Goal: Information Seeking & Learning: Get advice/opinions

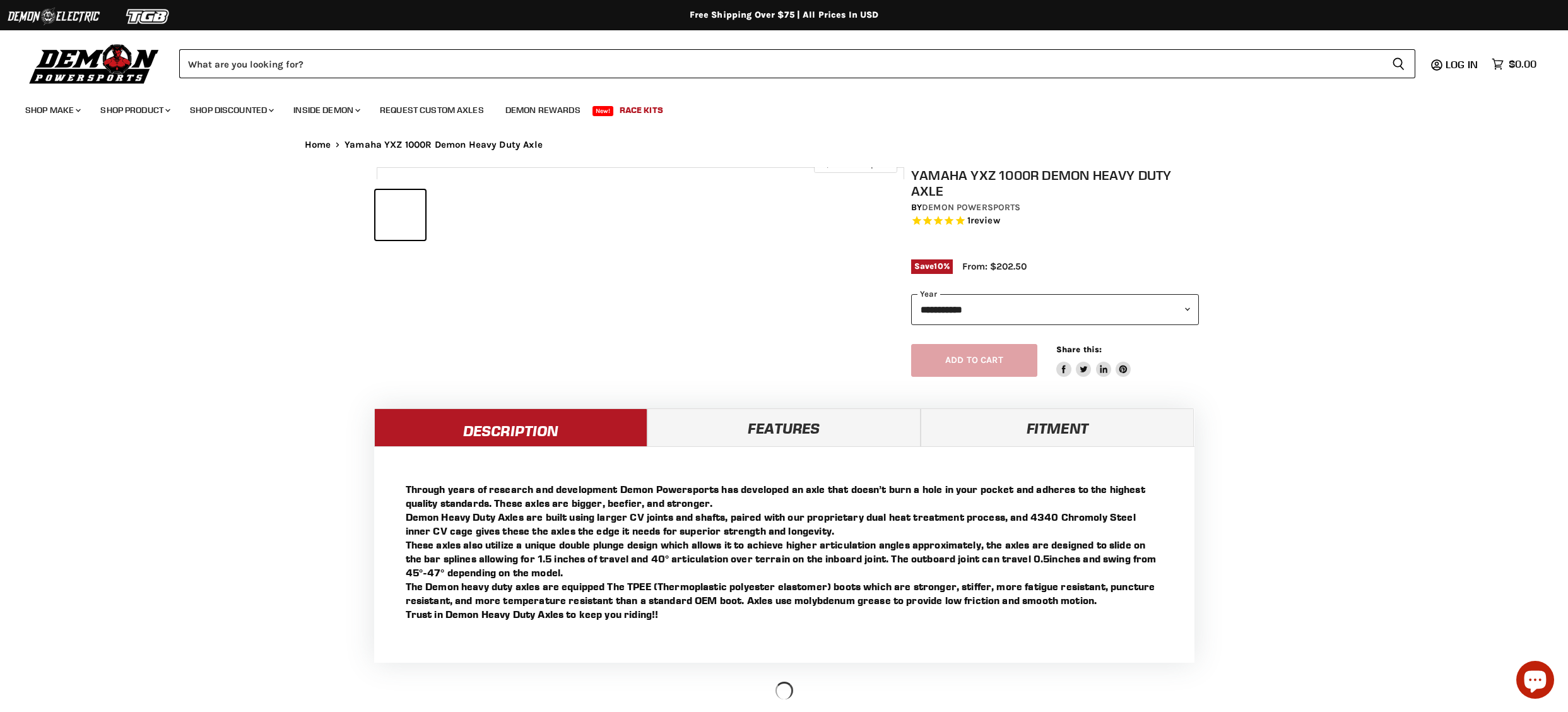
select select "******"
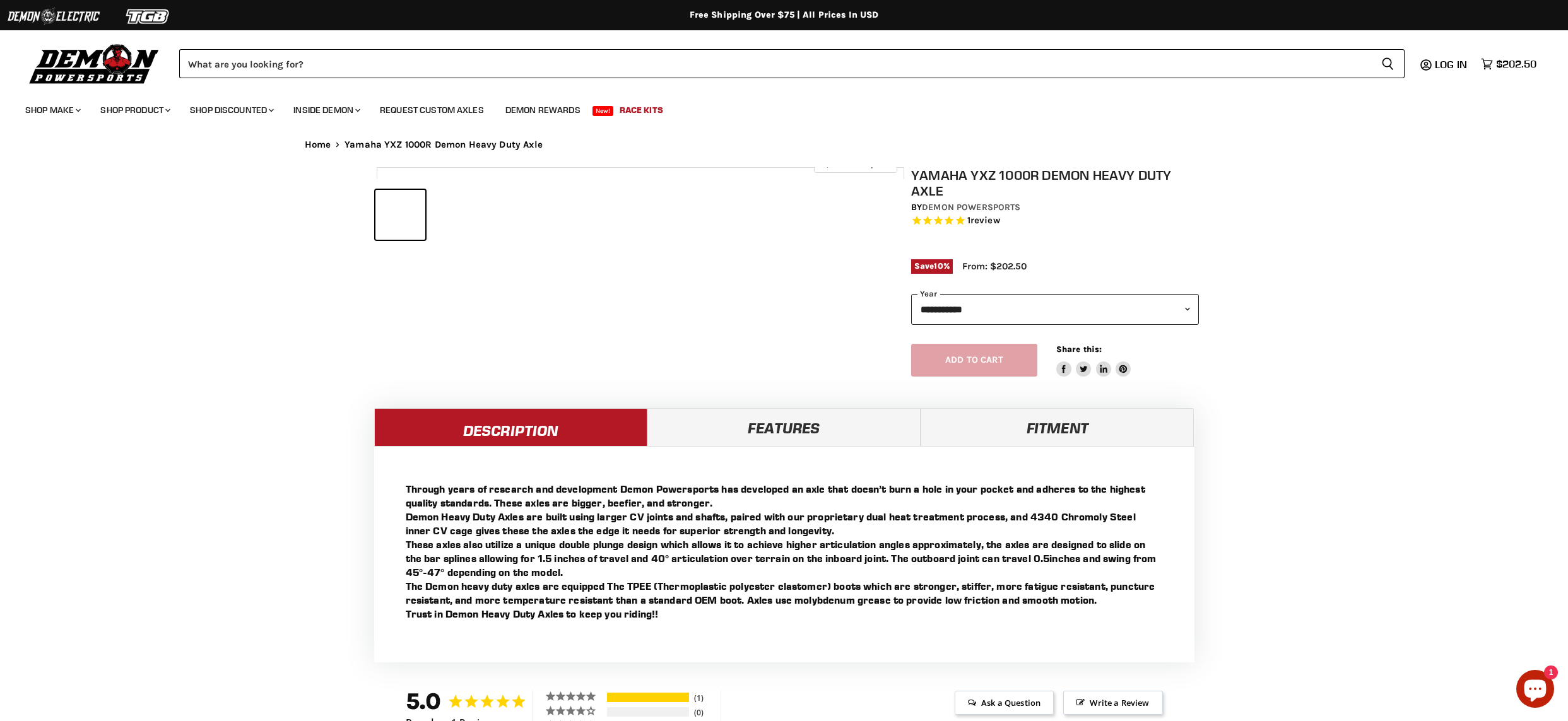
select select "******"
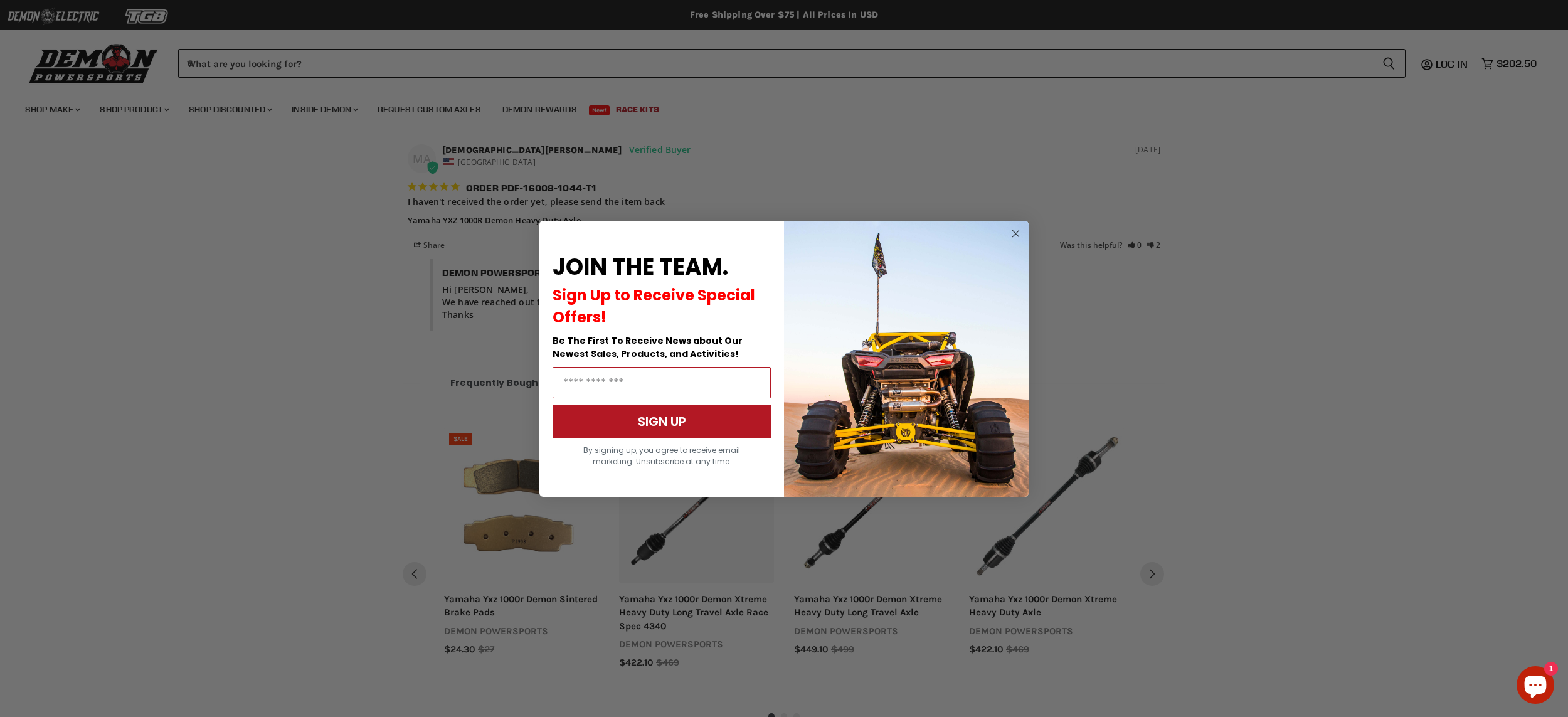
scroll to position [1050, 0]
